Goal: Navigation & Orientation: Find specific page/section

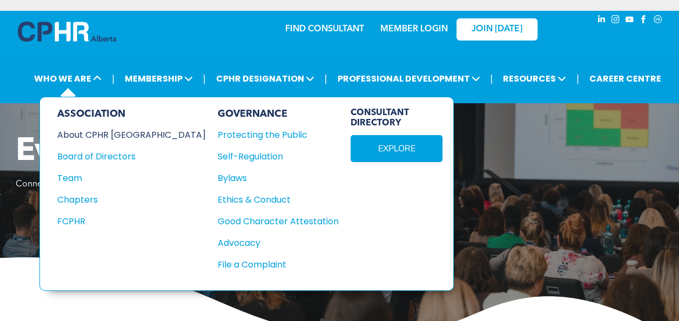
click at [96, 132] on div "About CPHR Alberta" at bounding box center [124, 134] width 134 height 13
